Goal: Task Accomplishment & Management: Manage account settings

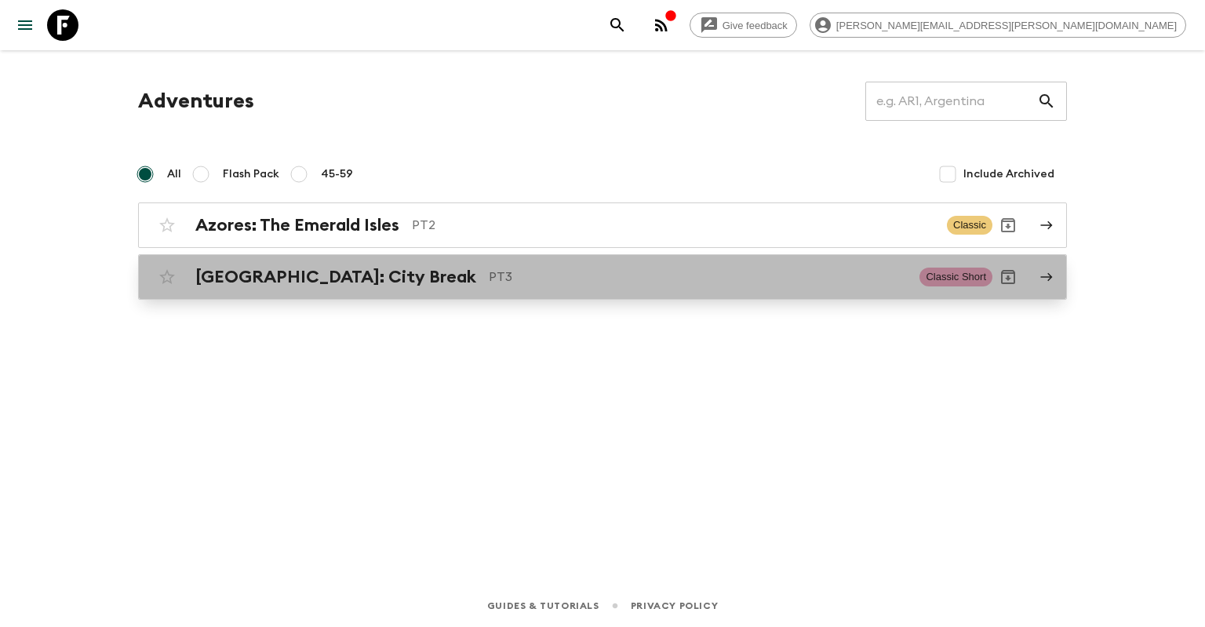
click at [620, 284] on p "PT3" at bounding box center [698, 276] width 418 height 19
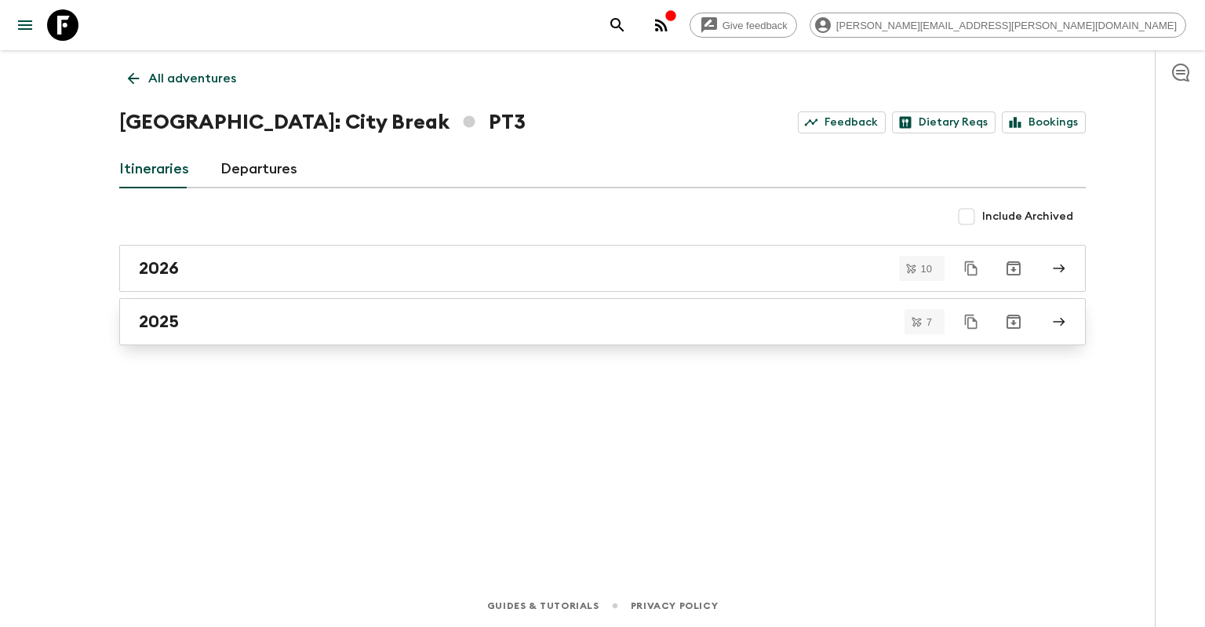
click at [387, 316] on div "2025" at bounding box center [587, 321] width 897 height 20
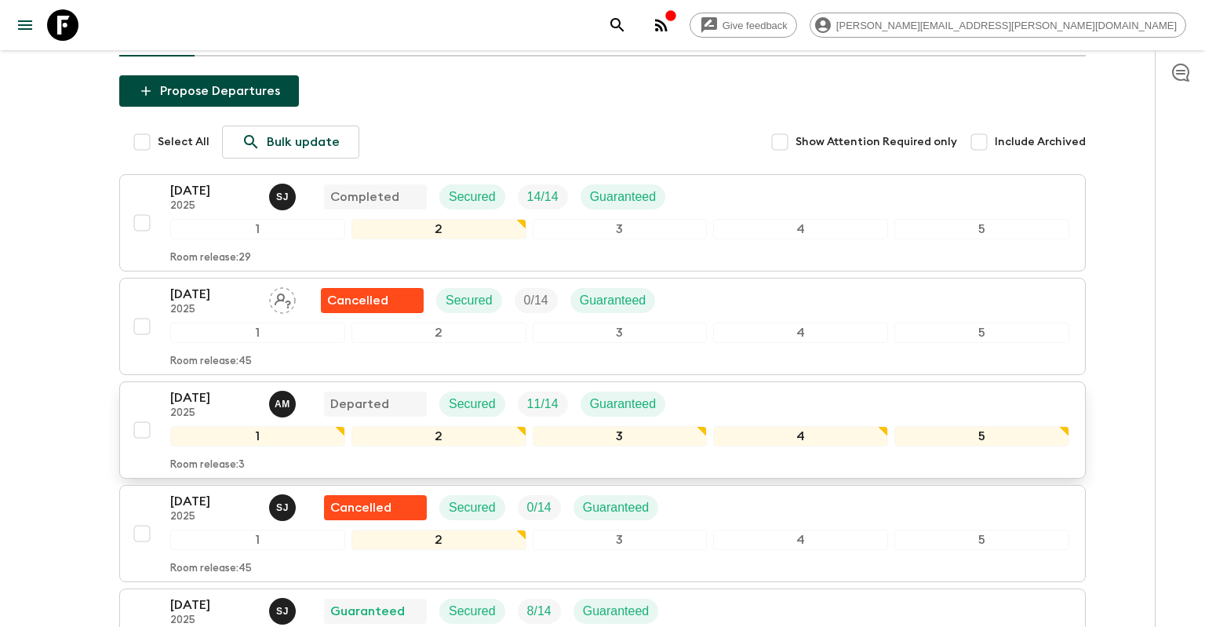
scroll to position [82, 0]
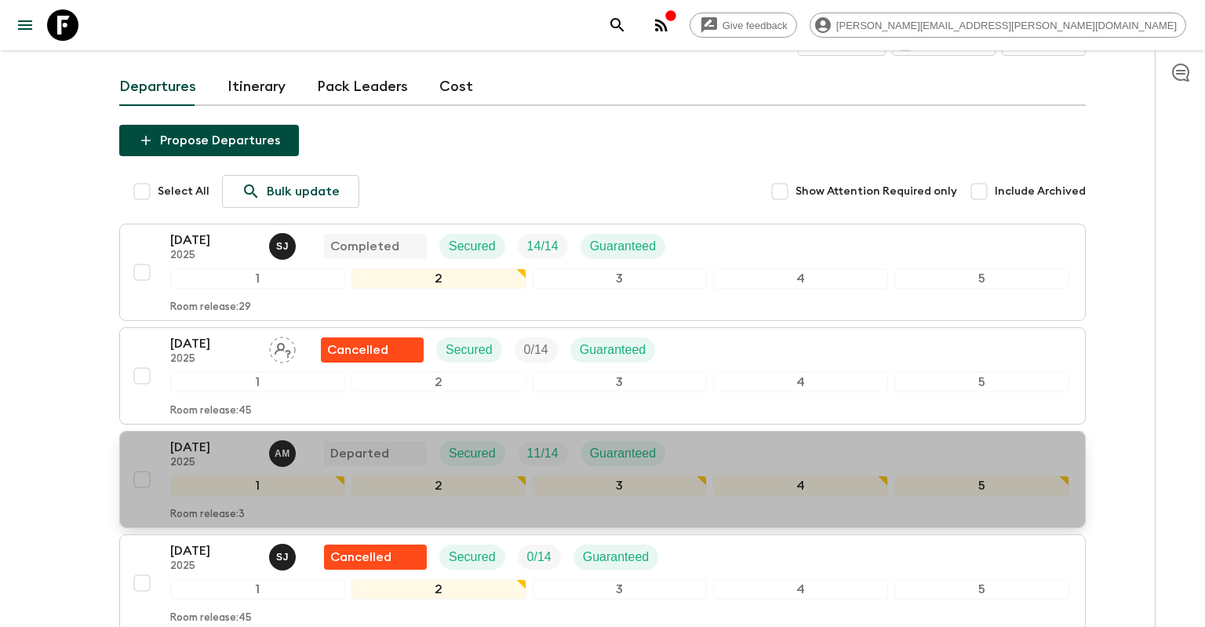
click at [210, 447] on p "[DATE]" at bounding box center [213, 447] width 86 height 19
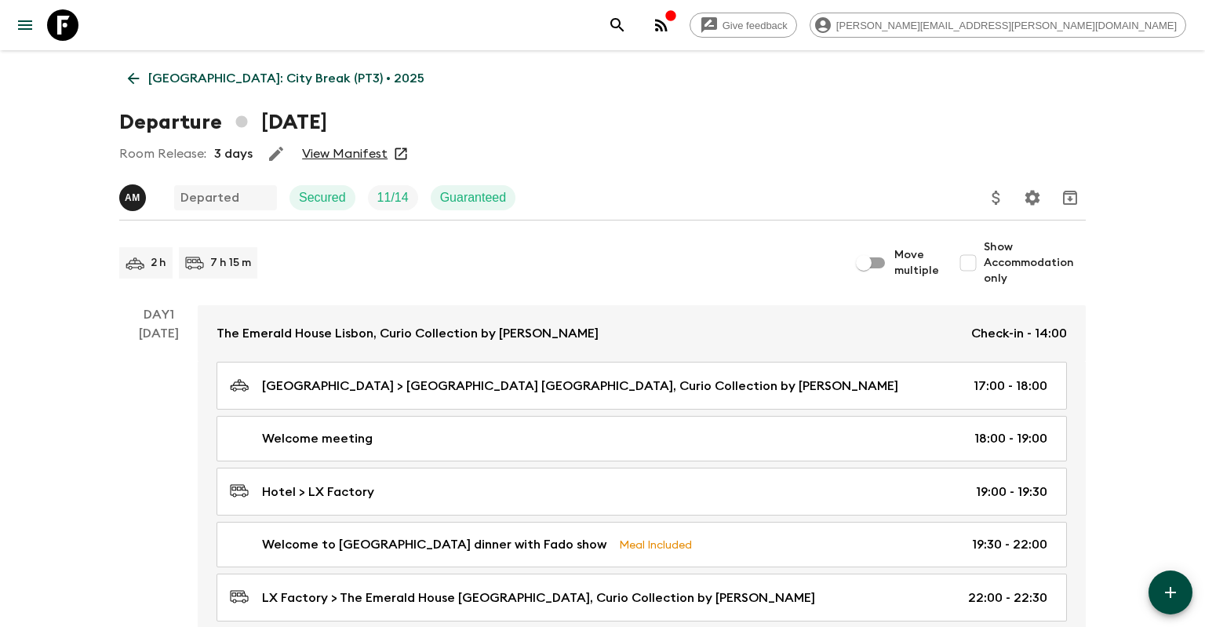
click at [347, 158] on link "View Manifest" at bounding box center [344, 154] width 85 height 16
